Goal: Transaction & Acquisition: Purchase product/service

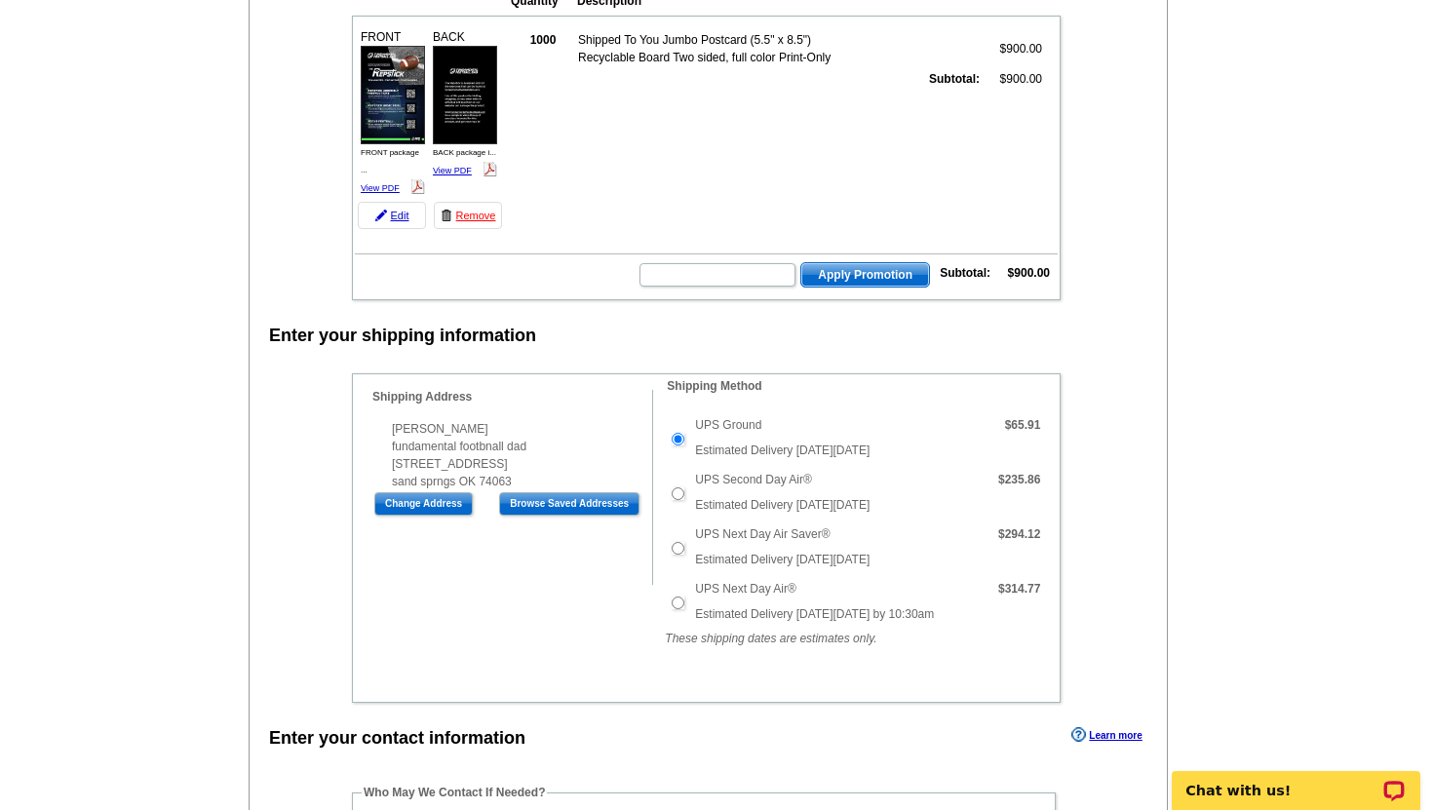
scroll to position [404, 0]
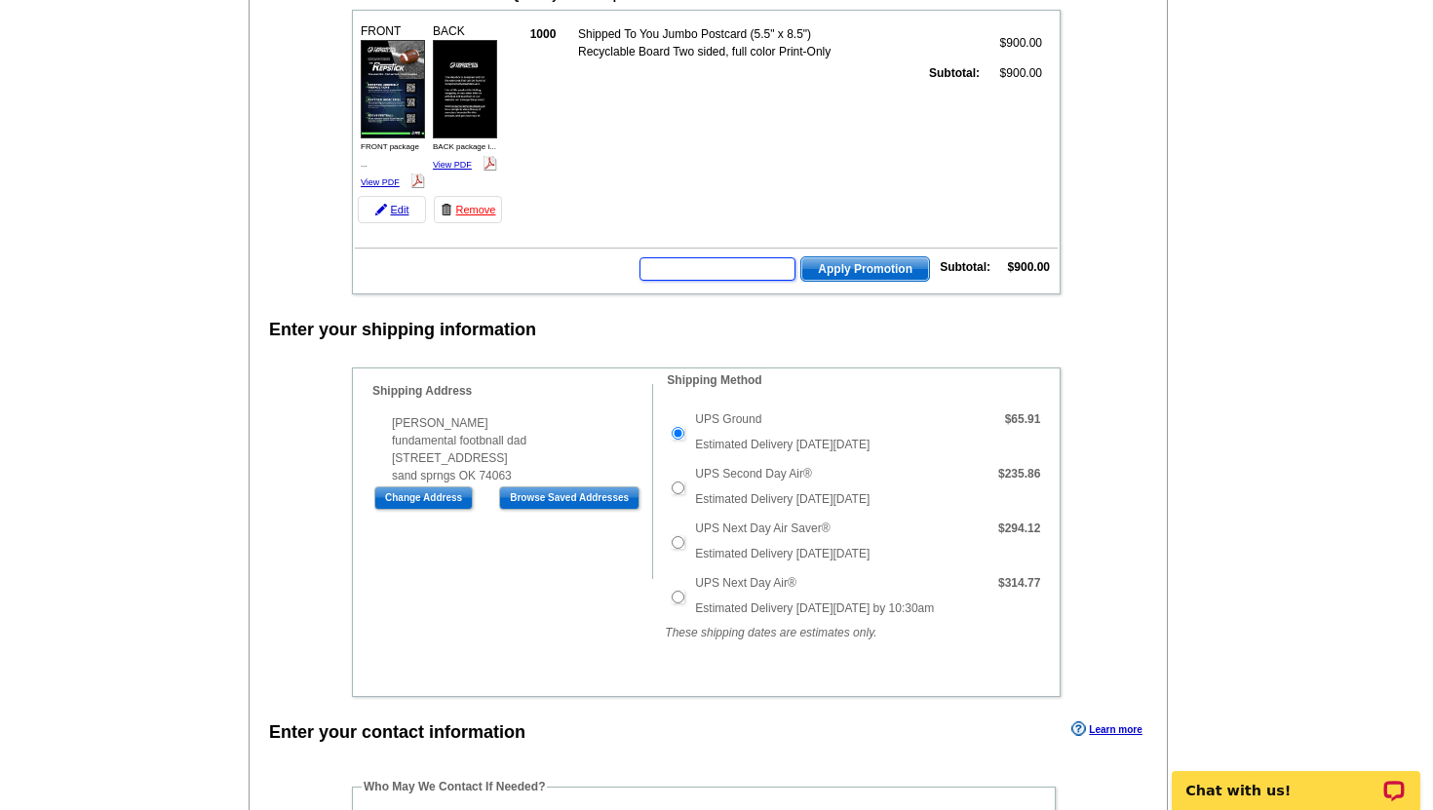
click at [773, 260] on input "text" at bounding box center [717, 268] width 156 height 23
paste input "E3025,"
type input "E3025,"
click at [870, 270] on span "Apply Promotion" at bounding box center [865, 268] width 128 height 23
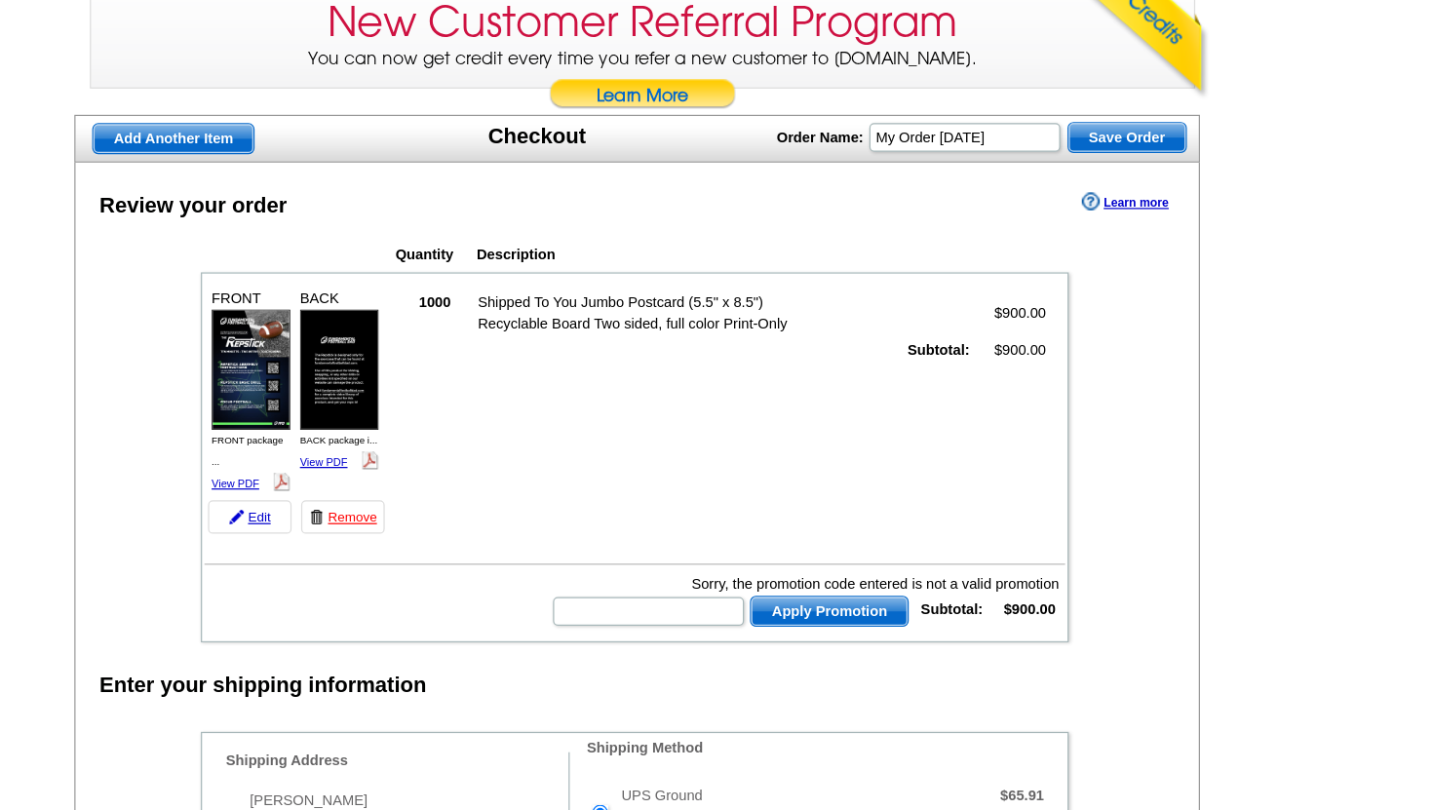
scroll to position [191, 0]
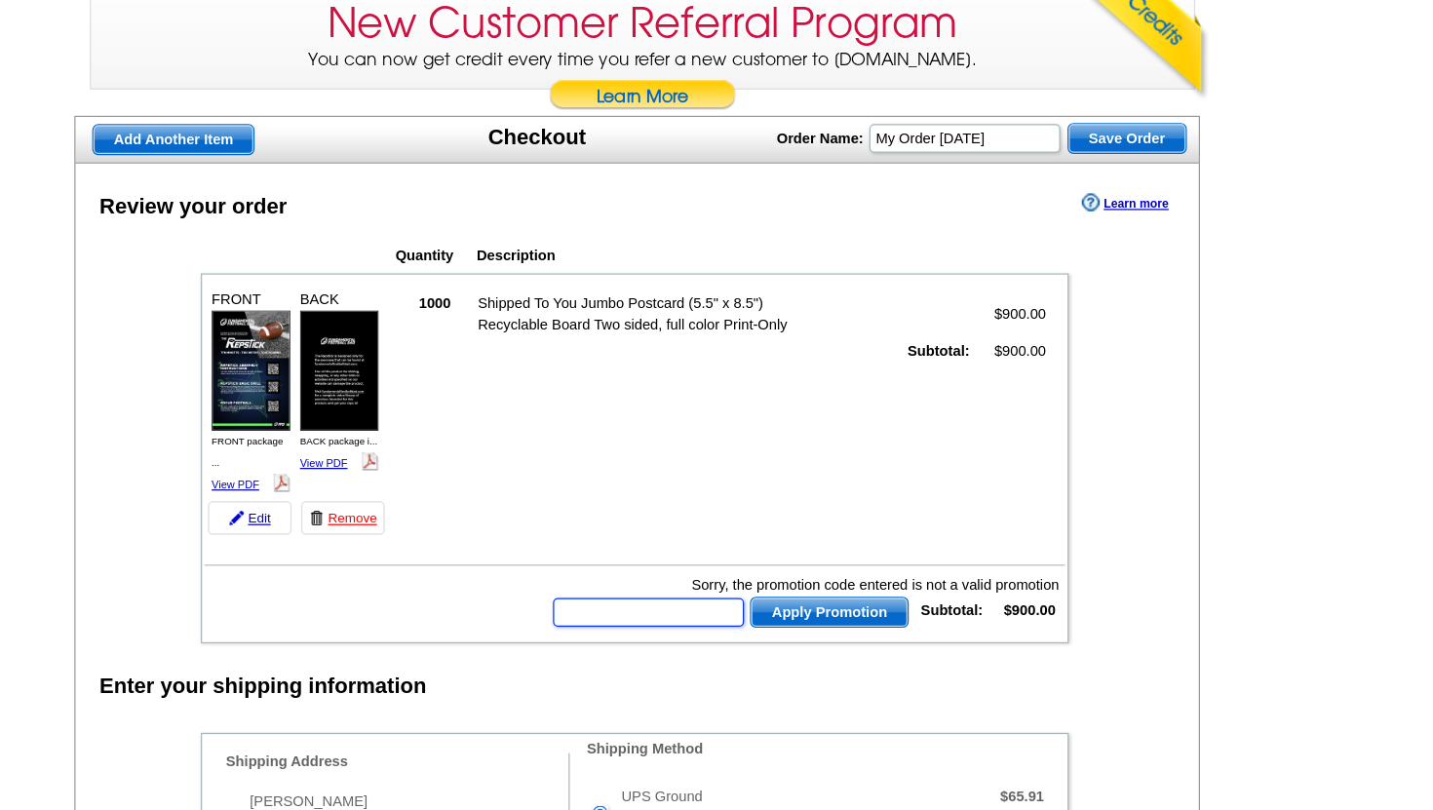
click at [712, 495] on input "text" at bounding box center [717, 499] width 156 height 23
paste input "E3025,"
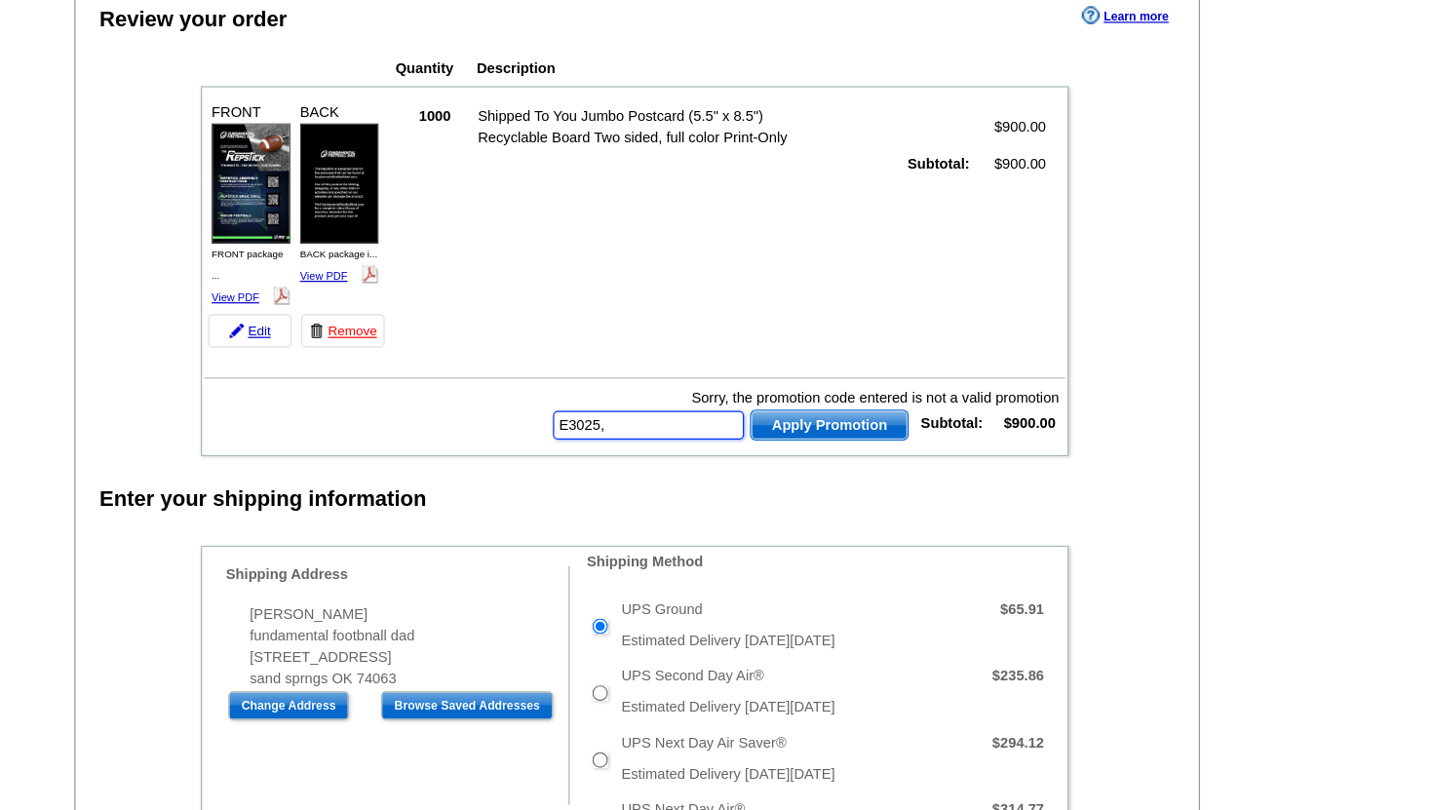
scroll to position [340, 0]
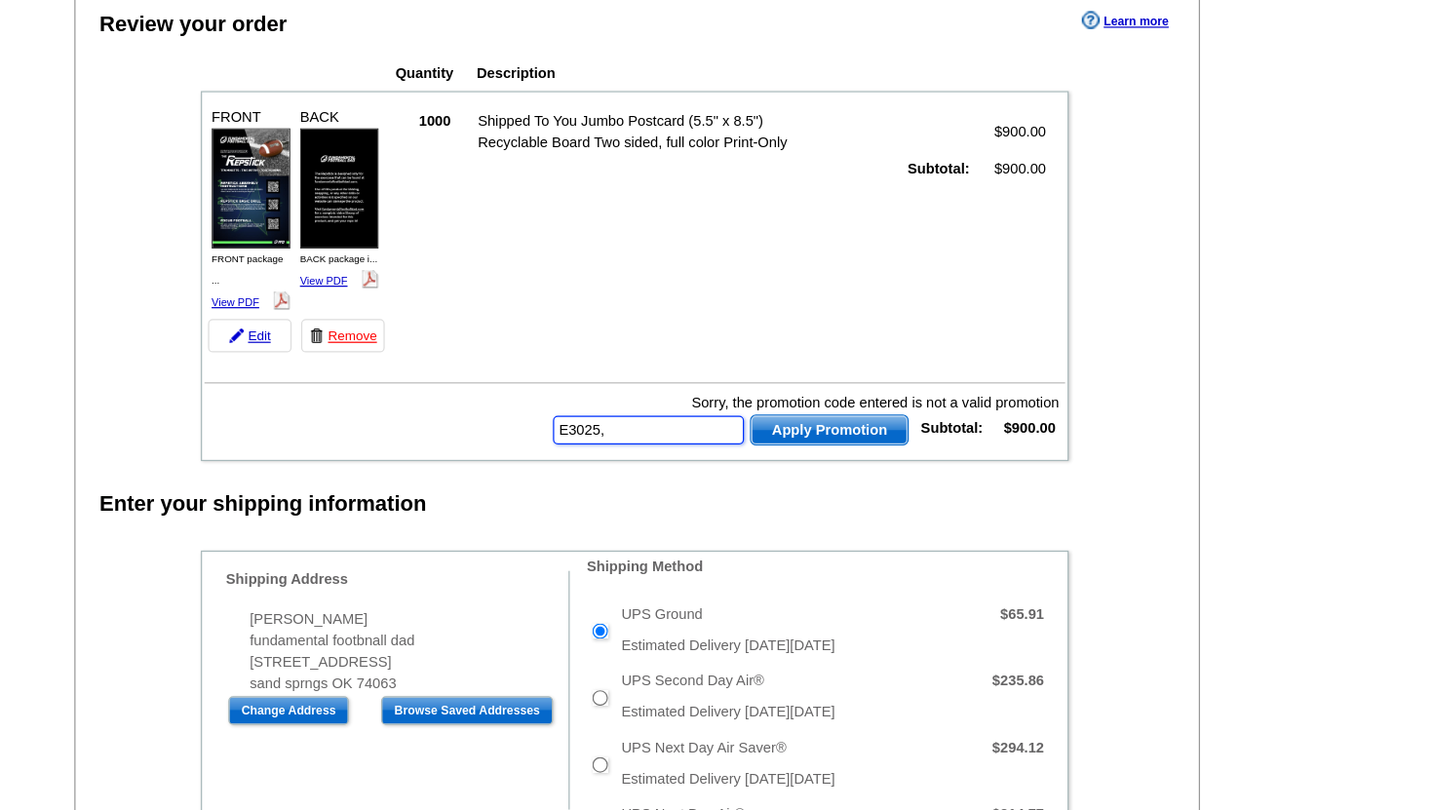
type input "E3025,"
click at [1033, 405] on div "Enter your shipping information" at bounding box center [708, 410] width 917 height 29
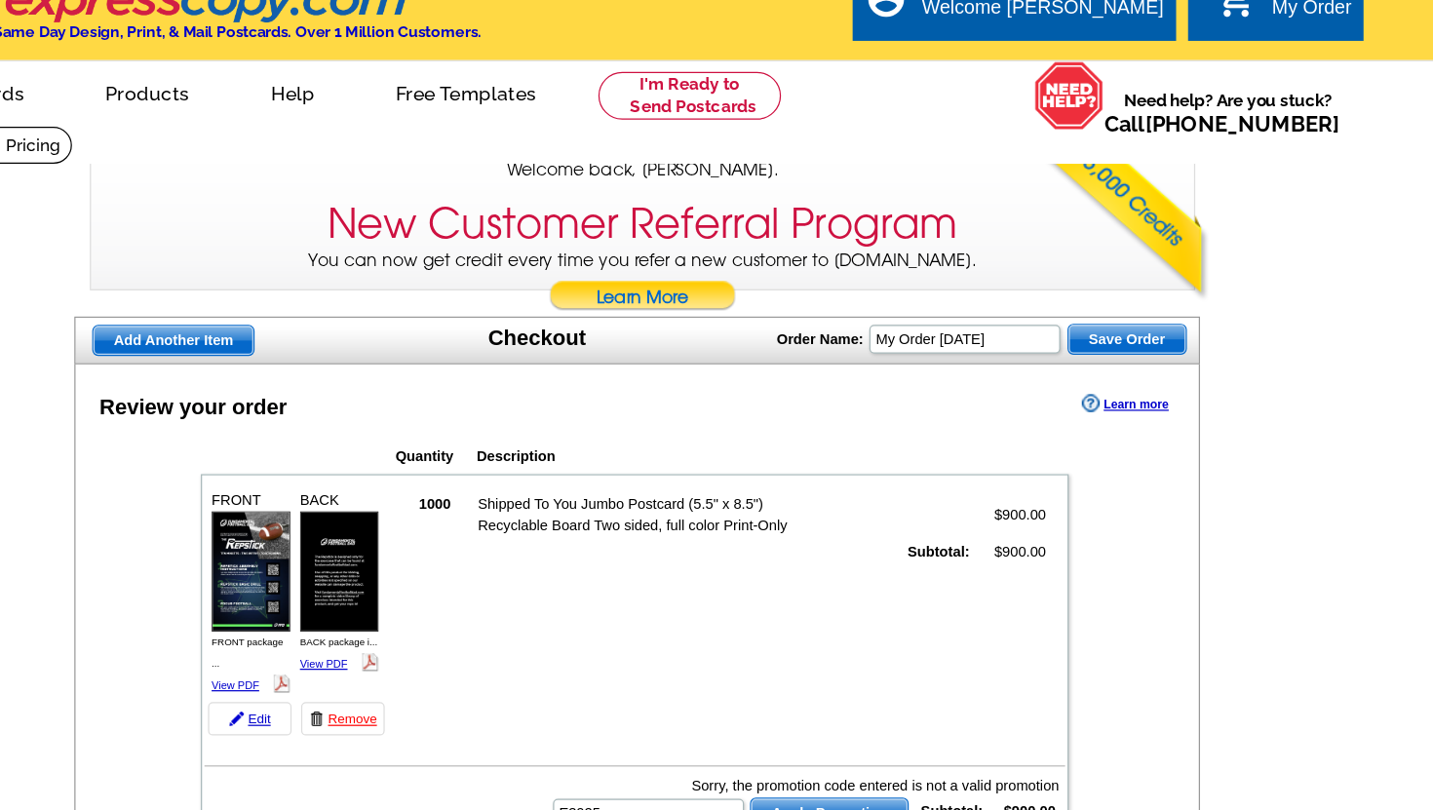
scroll to position [0, 0]
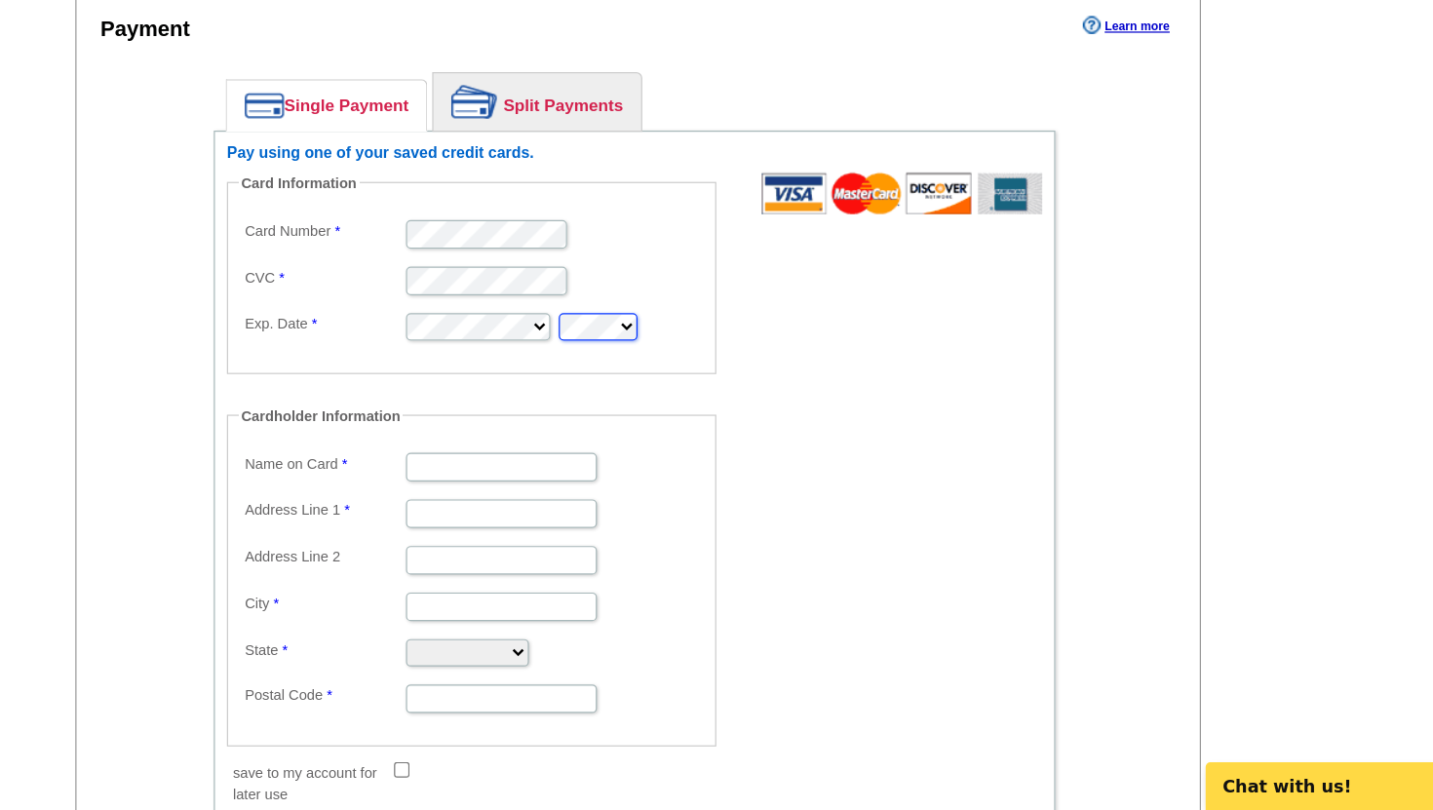
scroll to position [1237, 0]
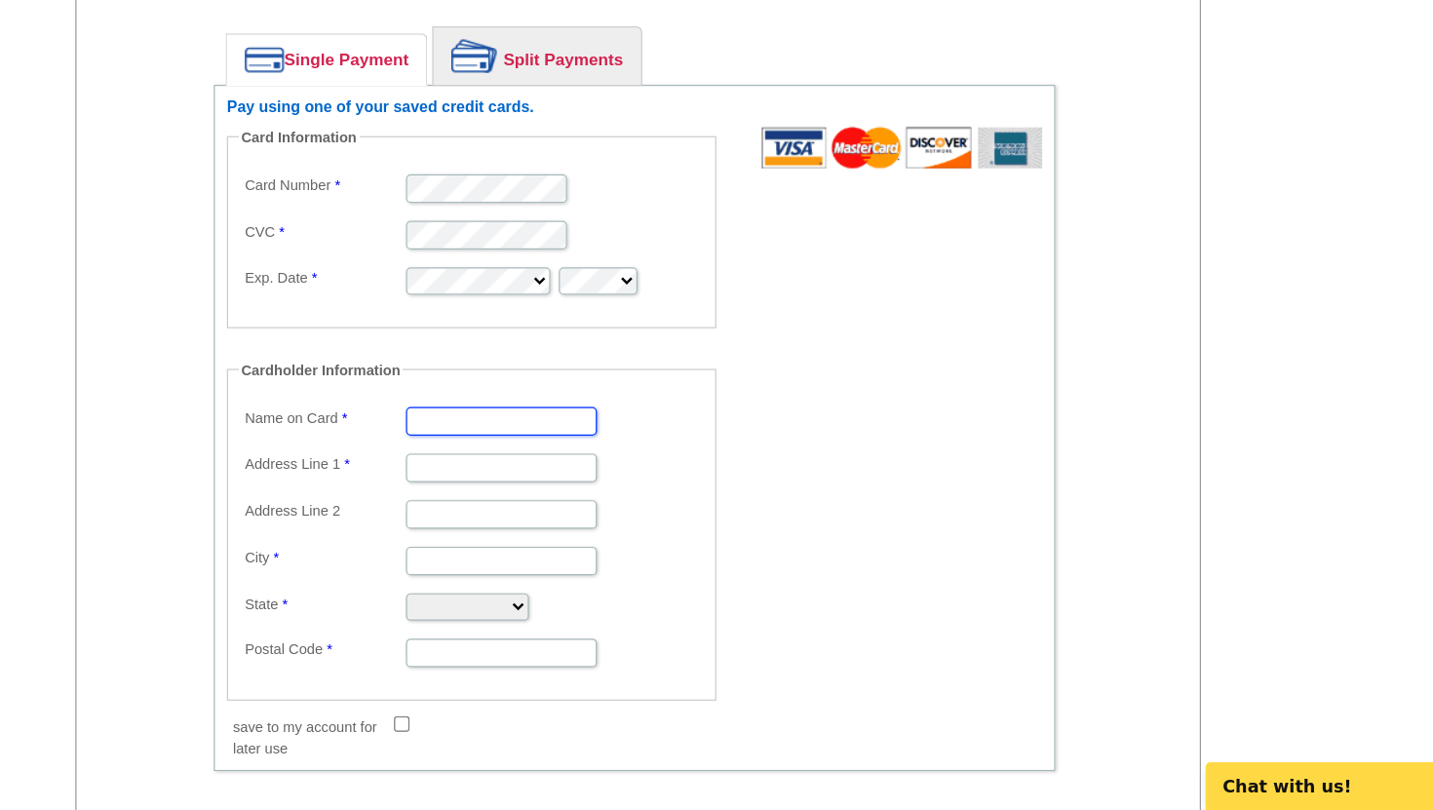
click at [569, 487] on input "Name on Card" at bounding box center [597, 492] width 156 height 23
type input "[PERSON_NAME]"
type input "[STREET_ADDRESS]"
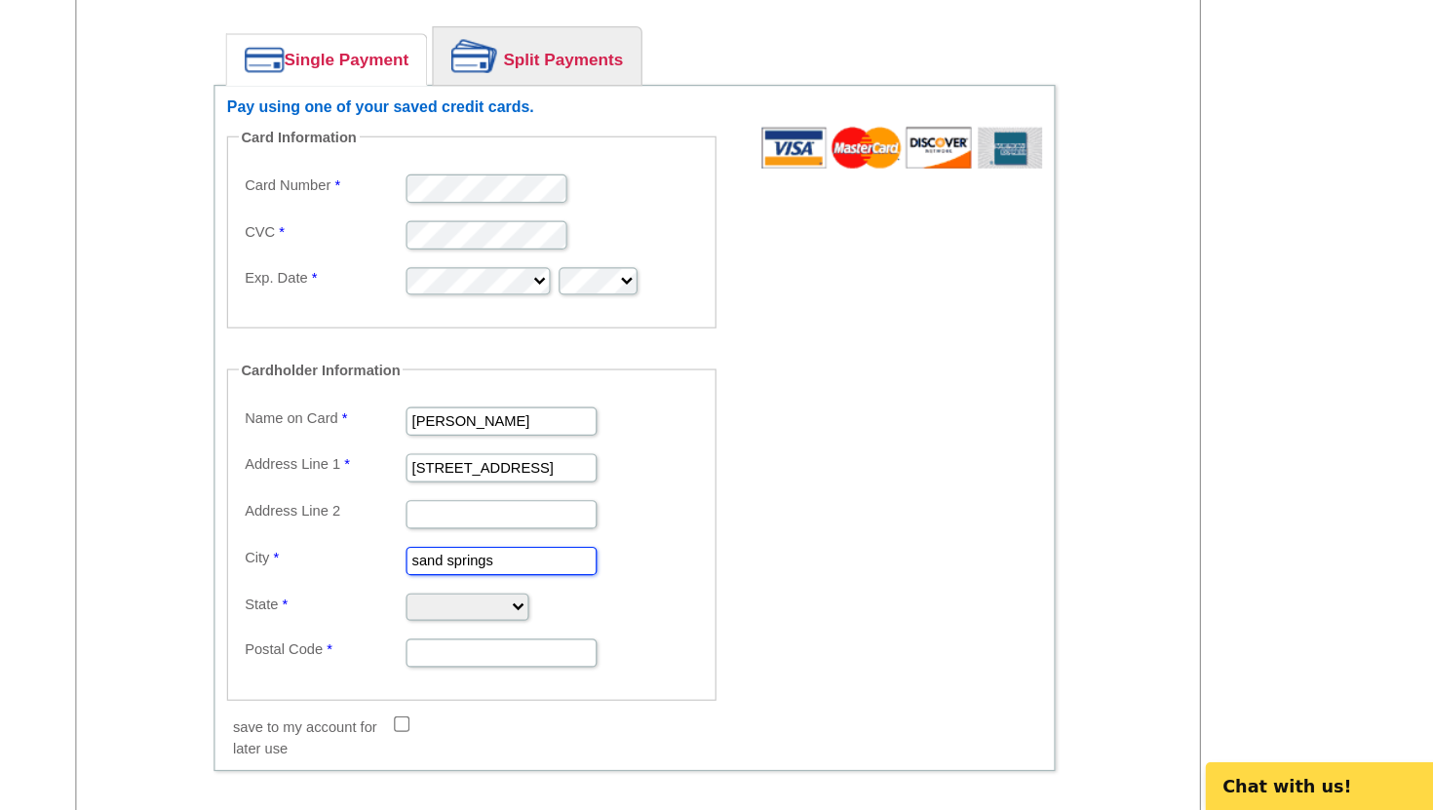
type input "sand springs"
select select "OK"
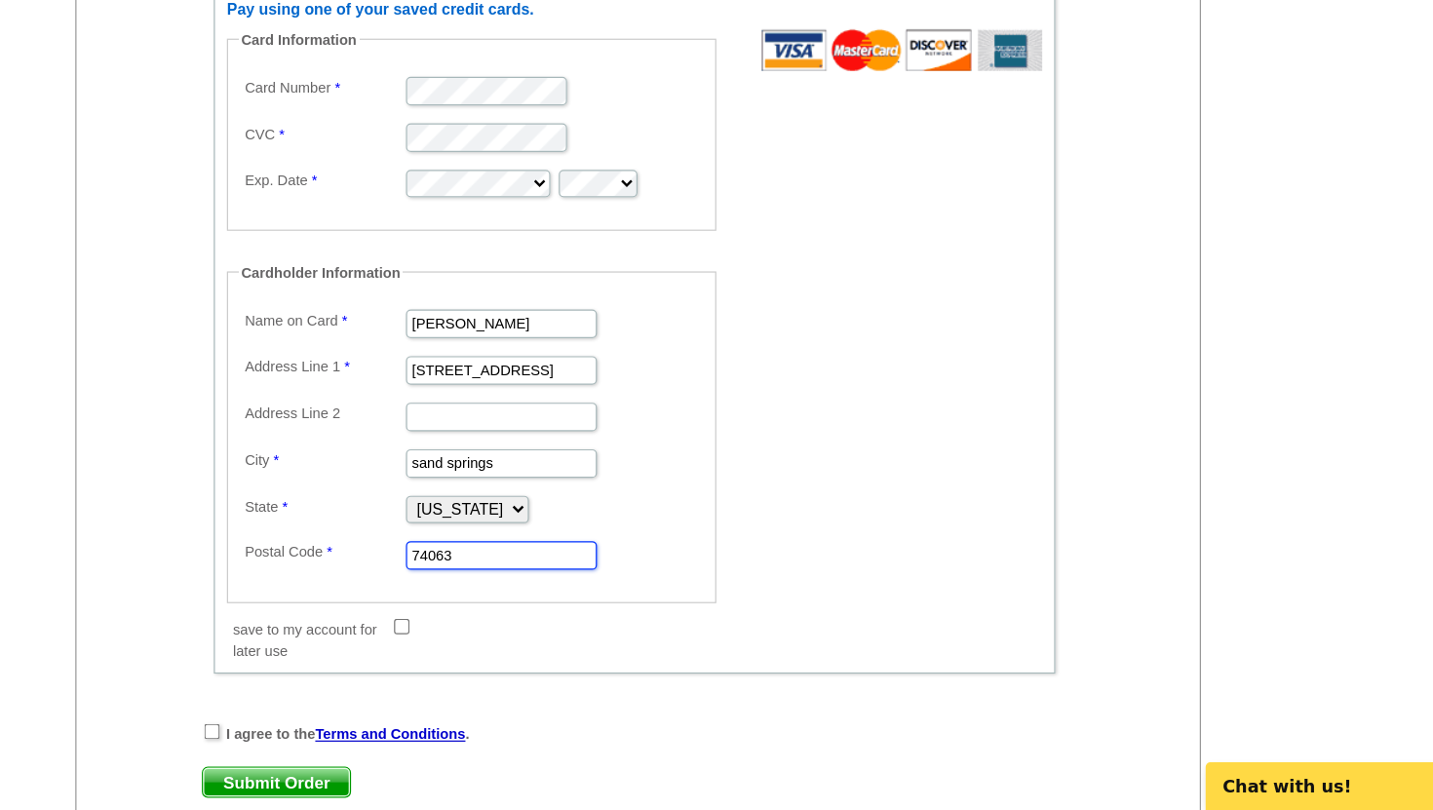
scroll to position [1319, 0]
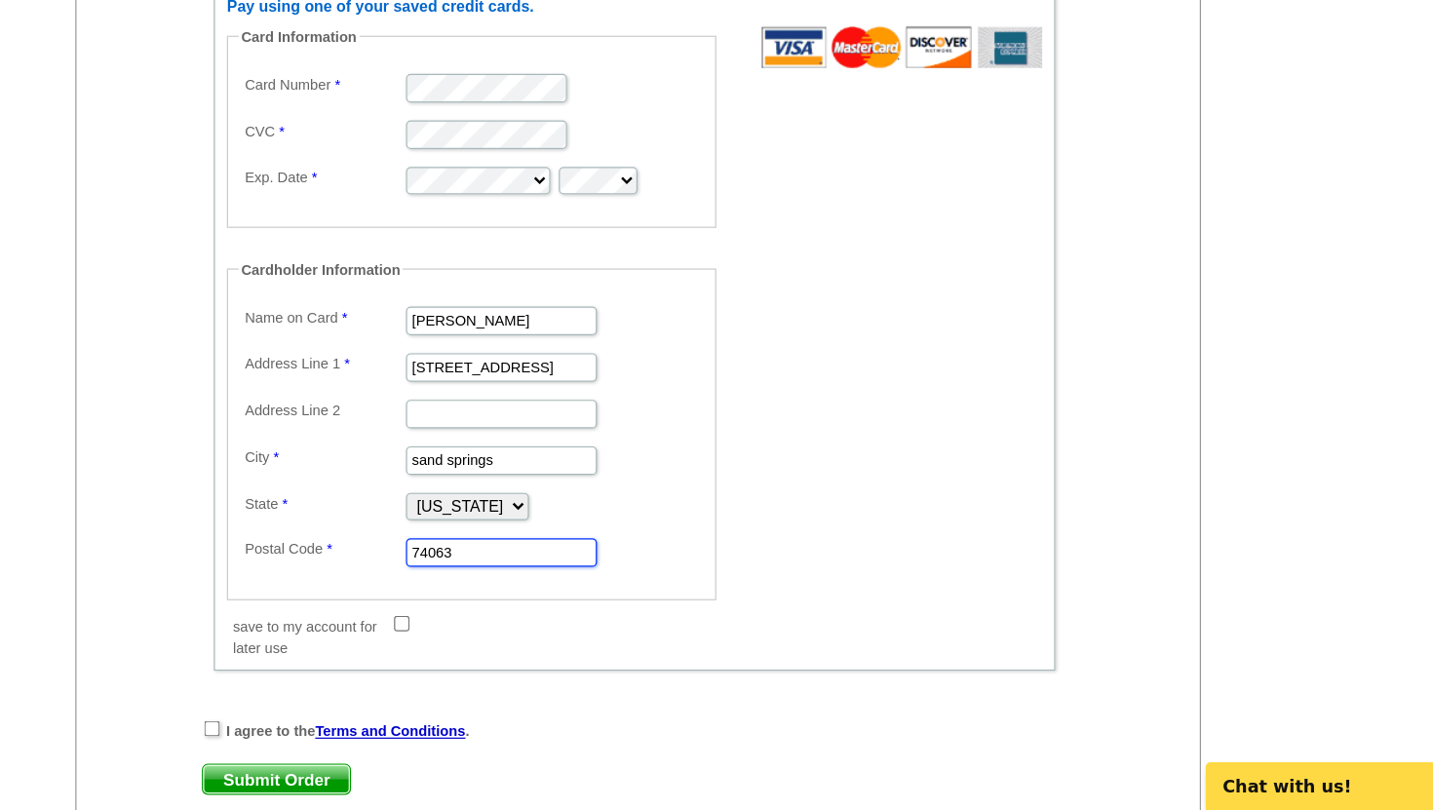
type input "74063"
click at [515, 658] on input "save to my account for later use" at bounding box center [515, 657] width 13 height 13
checkbox input "true"
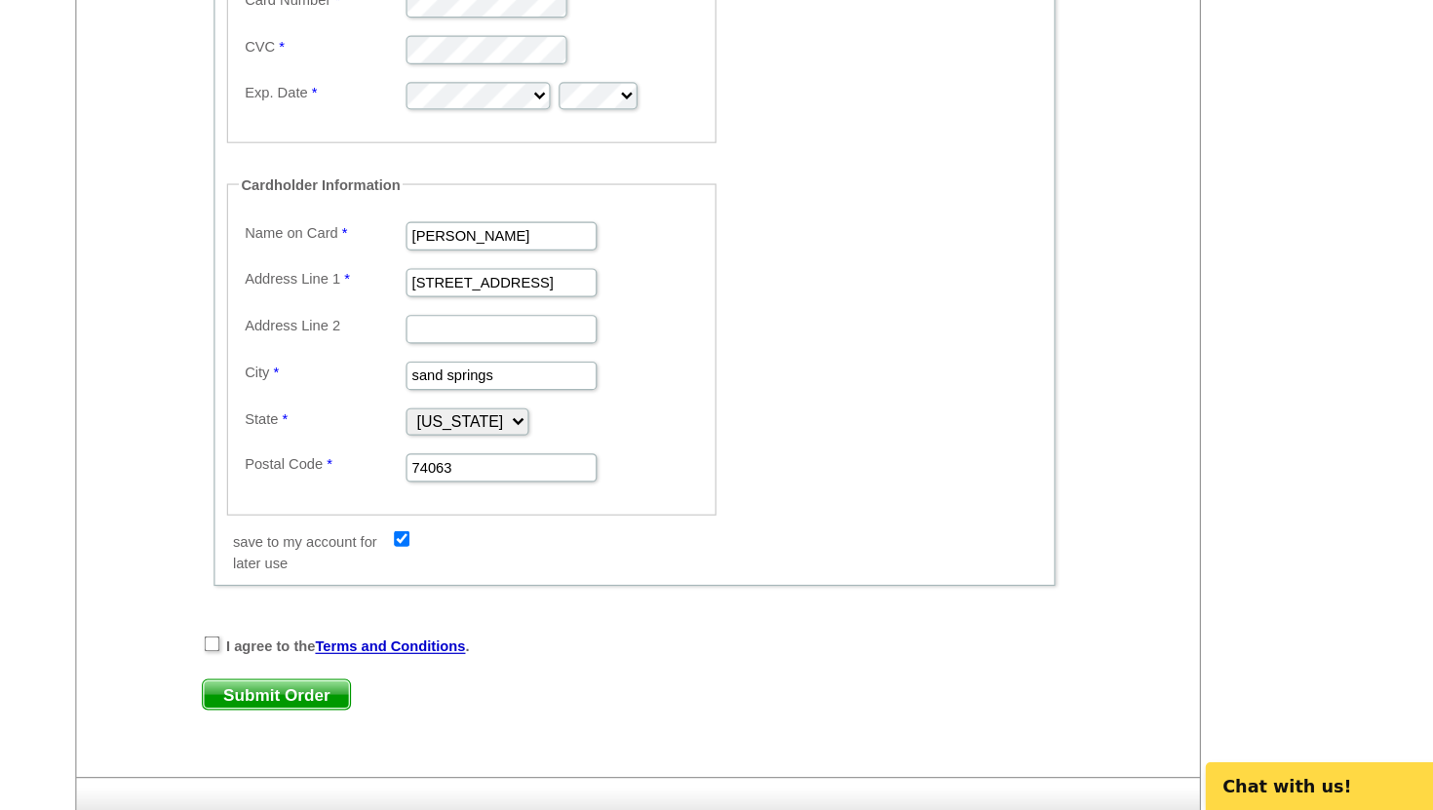
scroll to position [1423, 0]
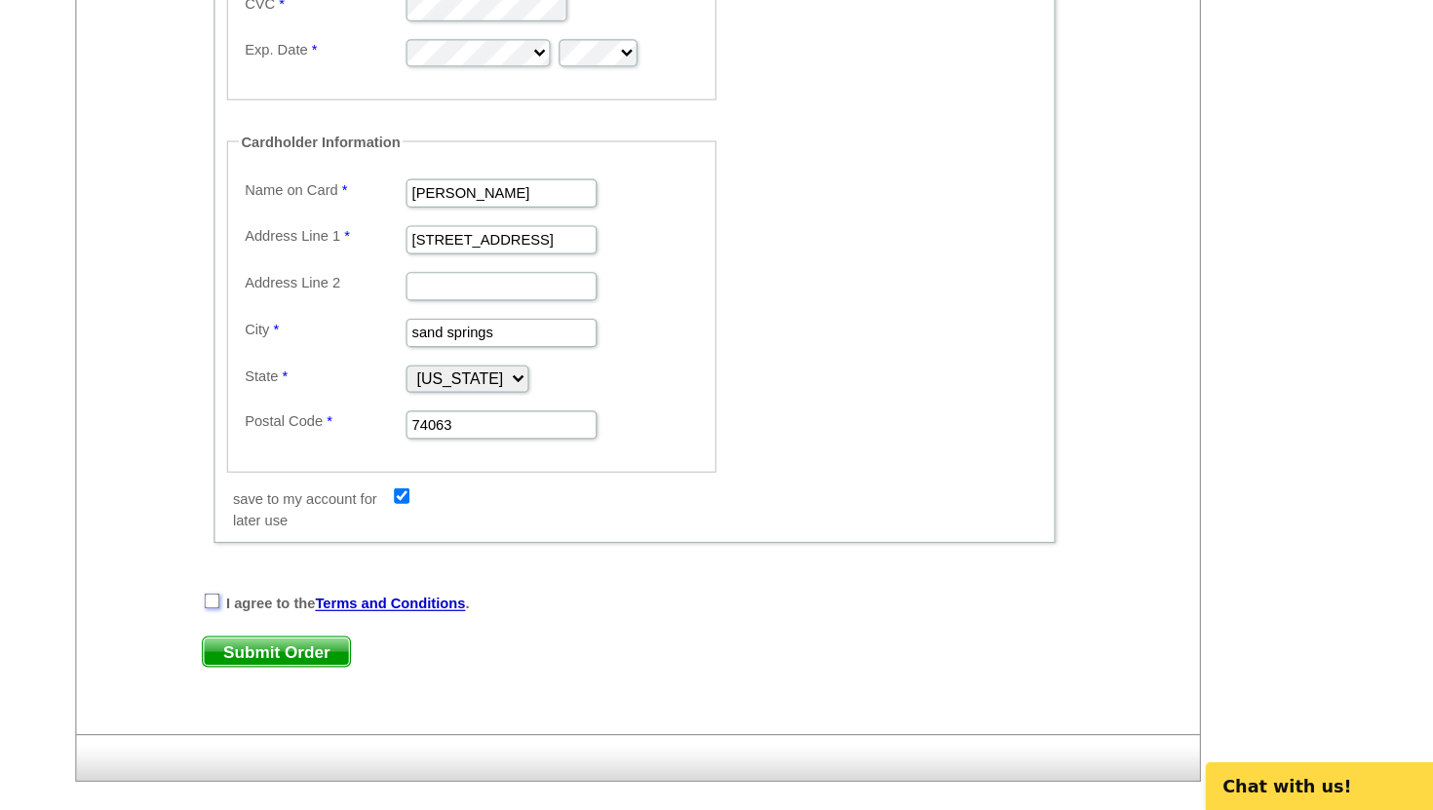
click at [359, 638] on input "checkbox" at bounding box center [360, 639] width 13 height 13
checkbox input "true"
click at [411, 682] on span "Submit Order" at bounding box center [413, 680] width 120 height 23
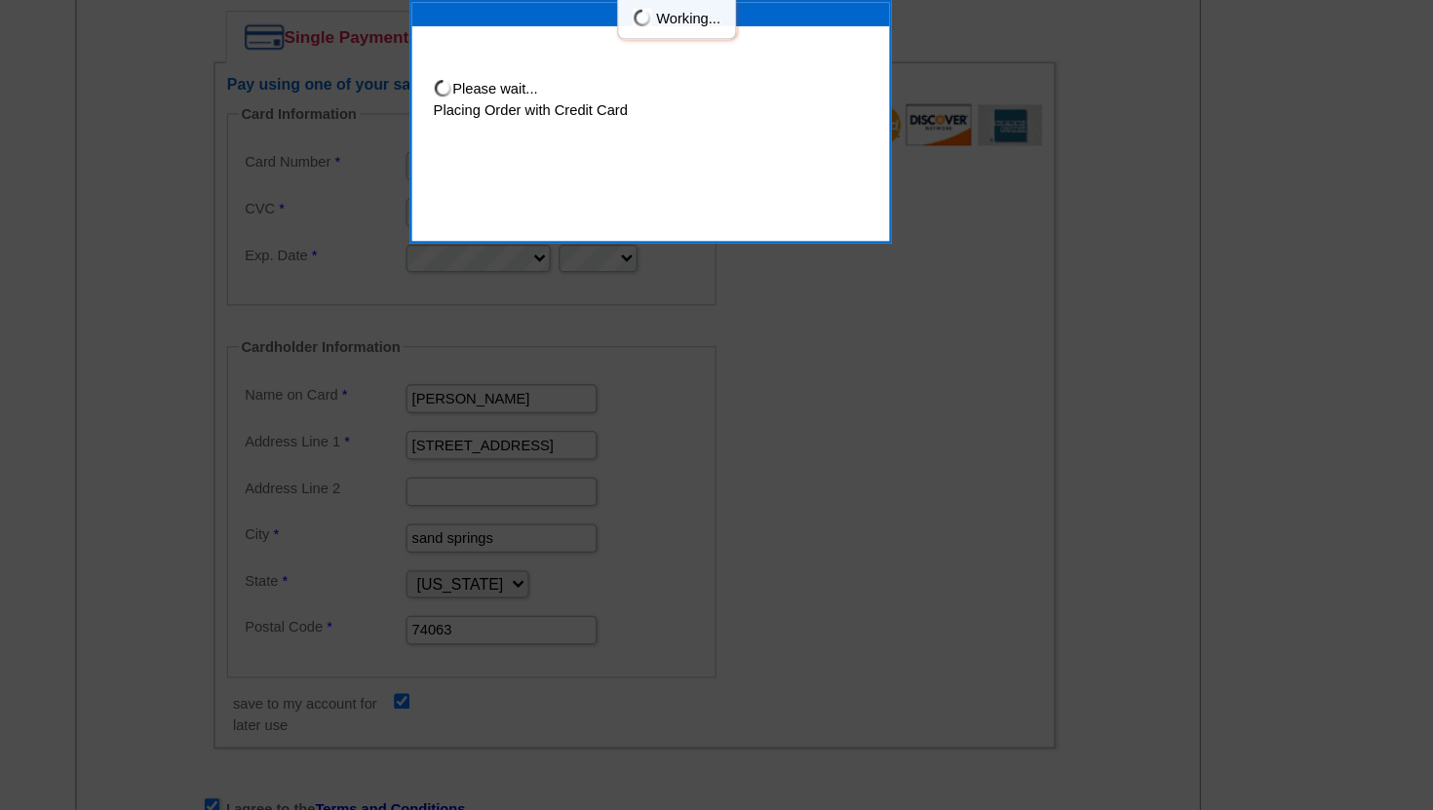
scroll to position [1500, 0]
